Goal: Find specific page/section: Find specific page/section

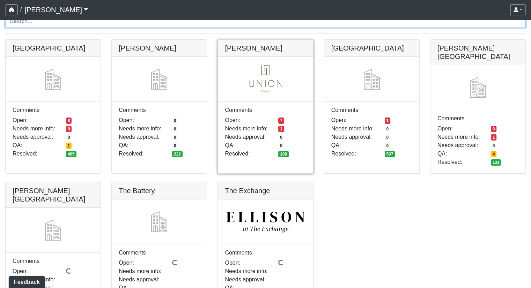
scroll to position [70, 0]
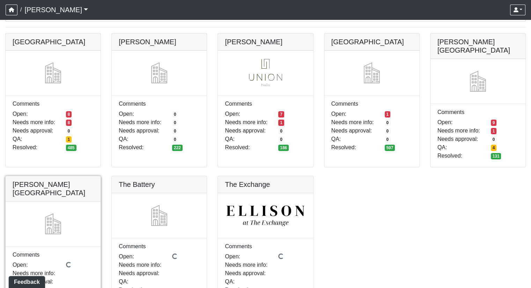
click at [59, 176] on link at bounding box center [53, 176] width 95 height 0
